Goal: Check status: Check status

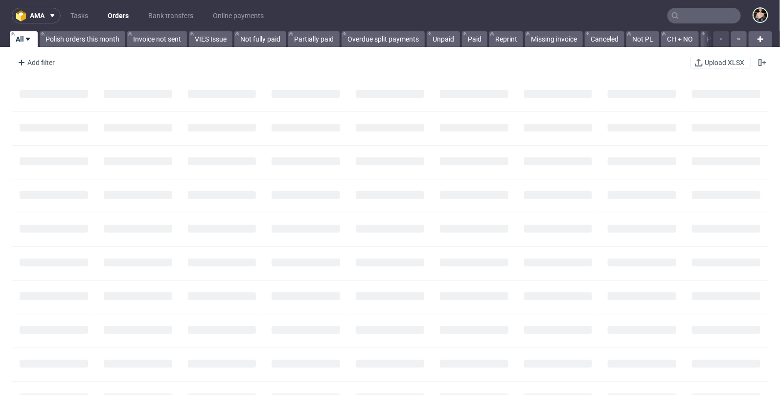
click at [700, 20] on input "text" at bounding box center [703, 16] width 73 height 16
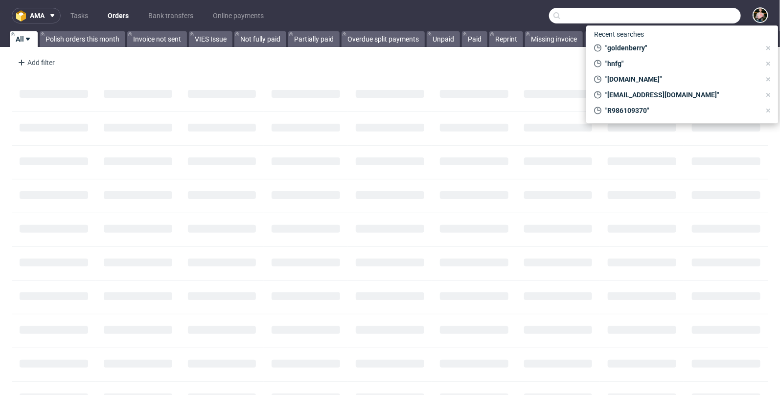
paste input "FDAHAD571D"
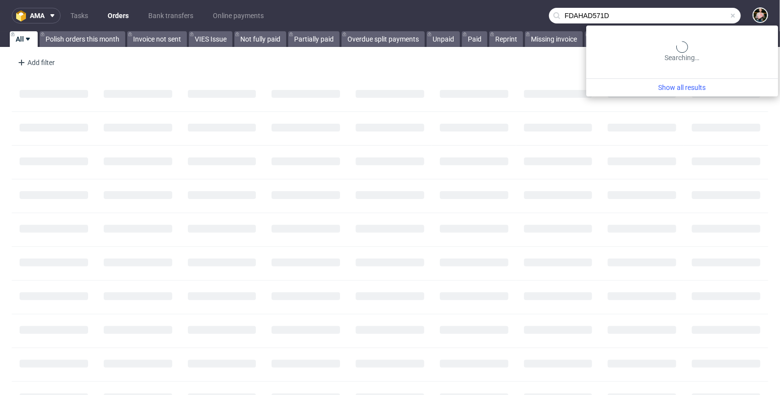
type input "FDAHAD571D"
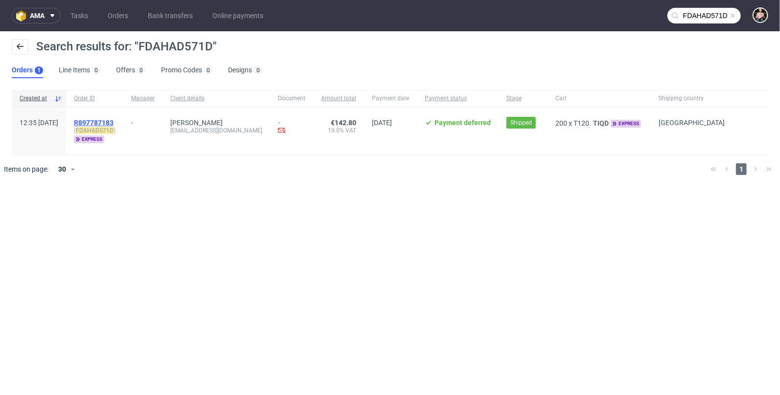
click at [113, 119] on span "R897787183" at bounding box center [94, 123] width 40 height 8
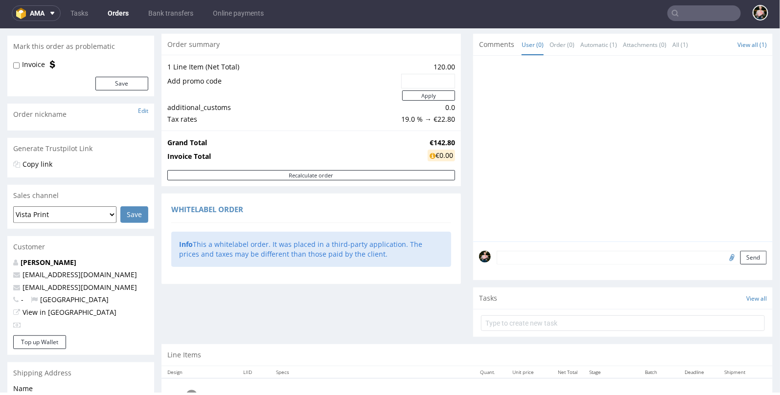
scroll to position [234, 0]
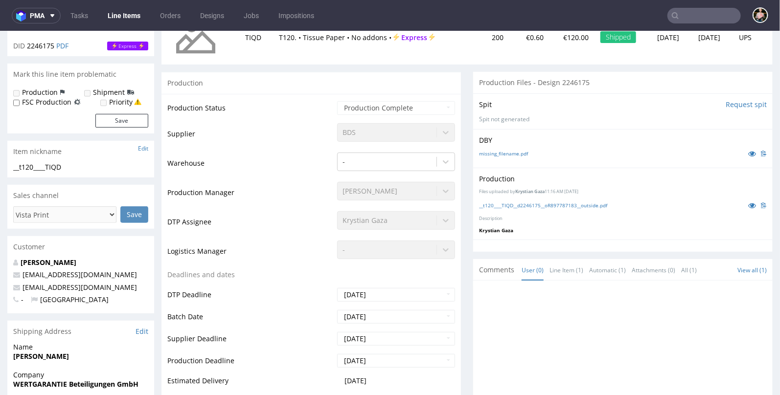
scroll to position [152, 0]
click at [517, 203] on link "__t120____TIQD__d2246175__oR897787183__outside.pdf" at bounding box center [543, 206] width 128 height 7
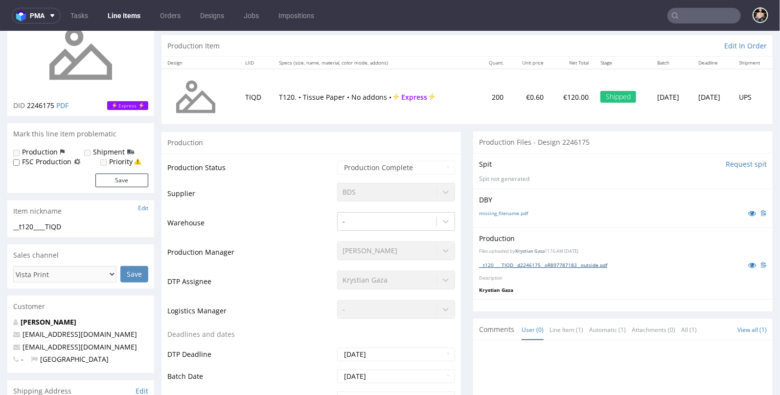
scroll to position [0, 0]
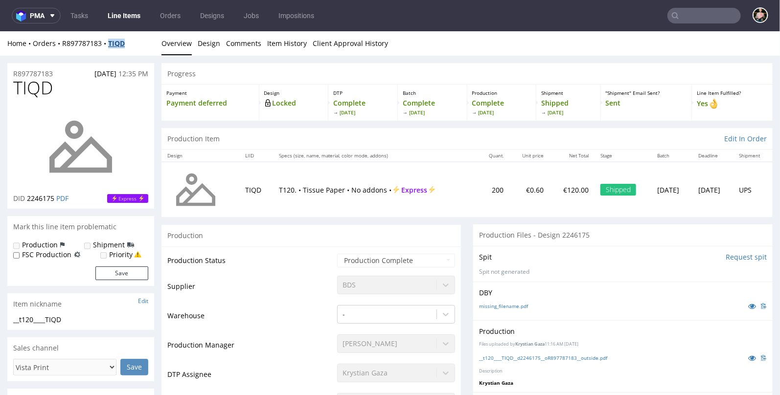
drag, startPoint x: 129, startPoint y: 44, endPoint x: 109, endPoint y: 44, distance: 20.1
click at [109, 44] on div "Home Orders R897787183 TIQD" at bounding box center [80, 43] width 147 height 10
copy strong "TIQD"
click at [143, 45] on div "Home Orders R897787183 TIQD" at bounding box center [80, 43] width 147 height 10
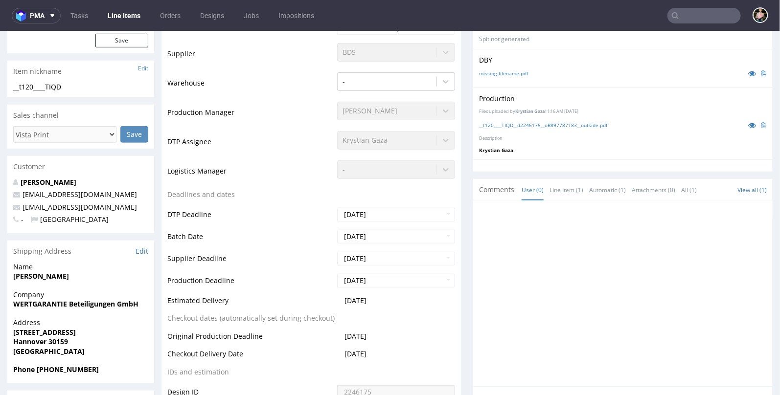
scroll to position [240, 0]
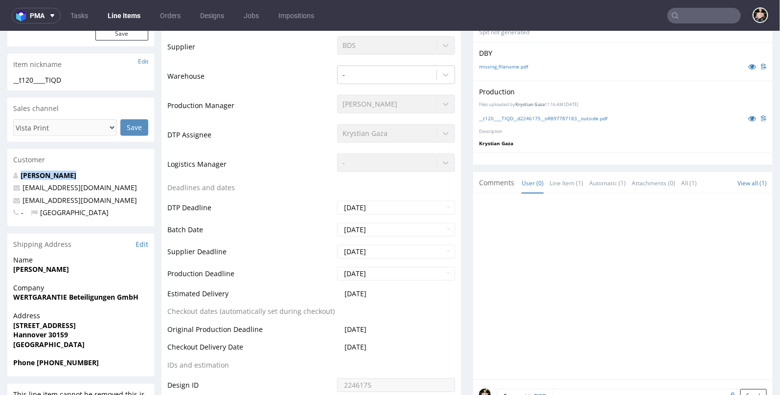
drag, startPoint x: 81, startPoint y: 176, endPoint x: 18, endPoint y: 176, distance: 62.6
click at [18, 176] on p "[PERSON_NAME]" at bounding box center [80, 175] width 135 height 10
copy link "[PERSON_NAME]"
click at [688, 17] on input "text" at bounding box center [703, 16] width 73 height 16
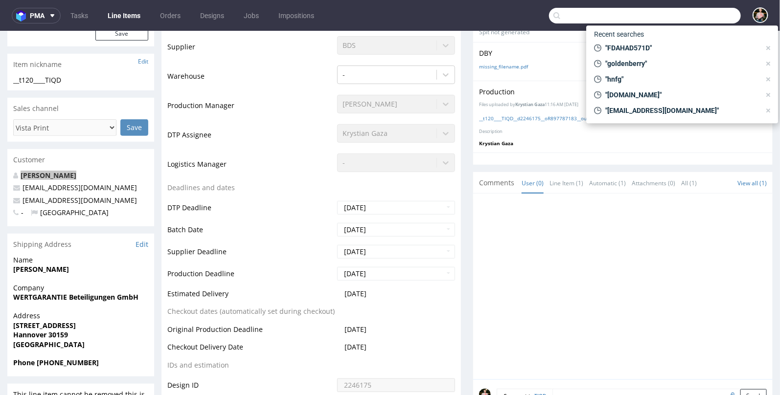
paste input "[PERSON_NAME]"
type input "[PERSON_NAME]"
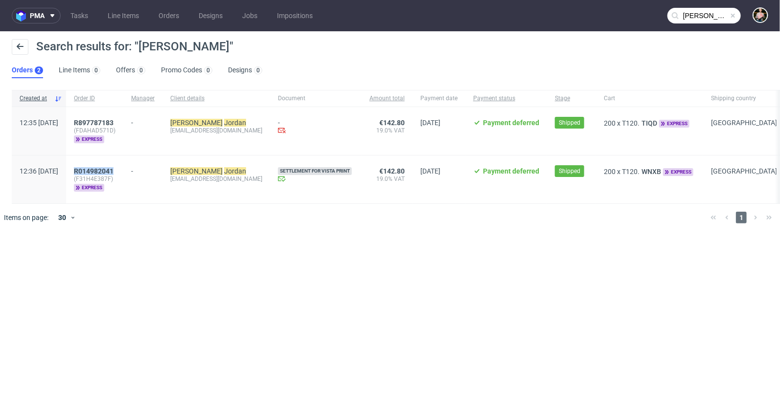
drag, startPoint x: 150, startPoint y: 170, endPoint x: 100, endPoint y: 170, distance: 49.9
click at [100, 170] on div "R014982041 (F31H4E387F) express" at bounding box center [94, 180] width 57 height 48
copy span "R014982041"
click at [734, 15] on span at bounding box center [733, 16] width 8 height 8
click at [721, 15] on input "text" at bounding box center [703, 16] width 73 height 16
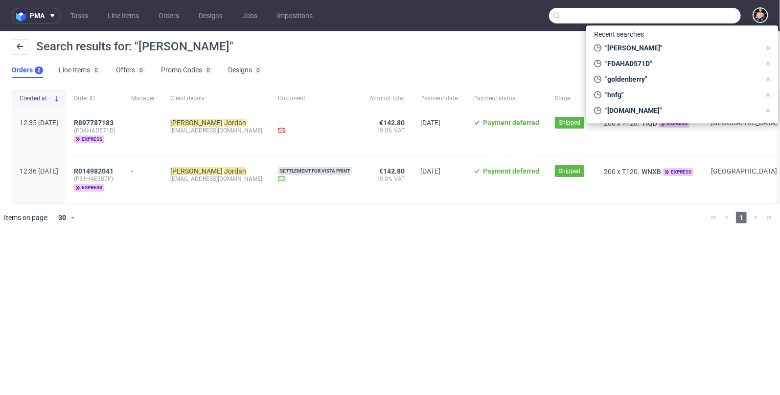
paste input "F2100EHH1B"
type input "F2100EHH1B"
